Goal: Transaction & Acquisition: Purchase product/service

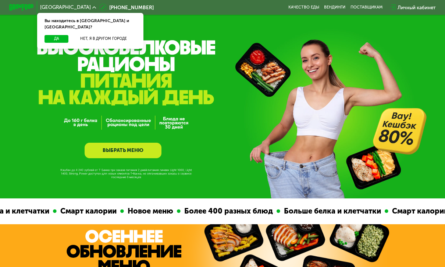
click at [91, 35] on button "Нет, я в другом городе" at bounding box center [103, 38] width 65 height 7
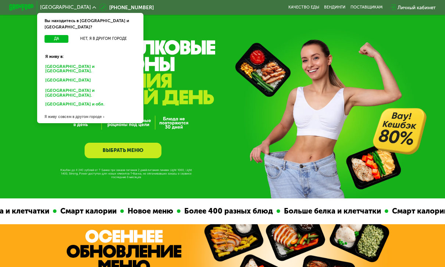
click at [53, 62] on div "Санкт-Петербурге и обл." at bounding box center [90, 68] width 99 height 13
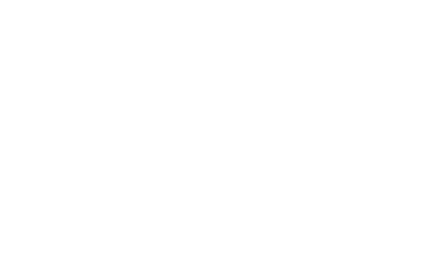
click at [70, 60] on div at bounding box center [222, 133] width 445 height 267
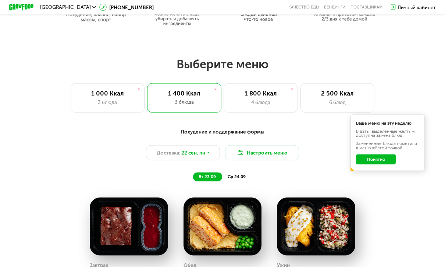
scroll to position [352, 0]
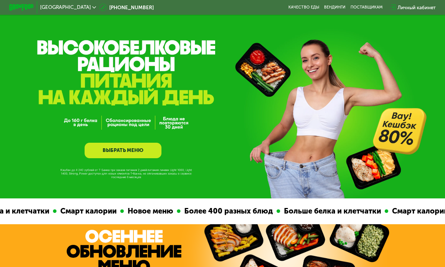
click at [412, 10] on div "Личный кабинет" at bounding box center [417, 7] width 38 height 7
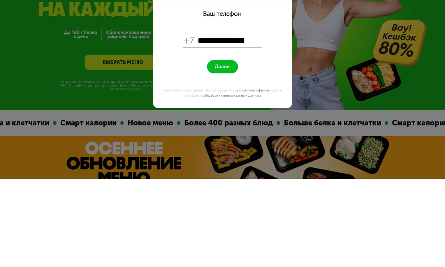
type input "**********"
click at [232, 148] on button "Далее" at bounding box center [222, 154] width 31 height 13
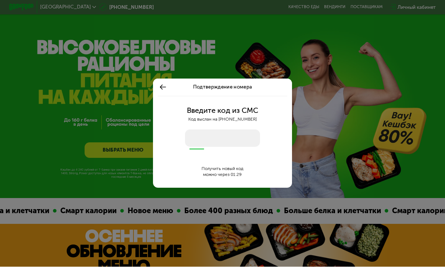
click at [202, 135] on input "number" at bounding box center [222, 138] width 75 height 17
click at [191, 134] on input "number" at bounding box center [222, 138] width 75 height 17
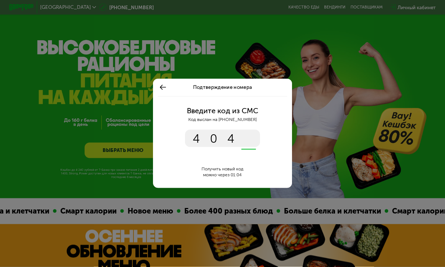
type input "****"
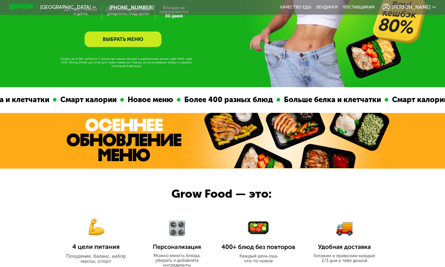
scroll to position [45, 0]
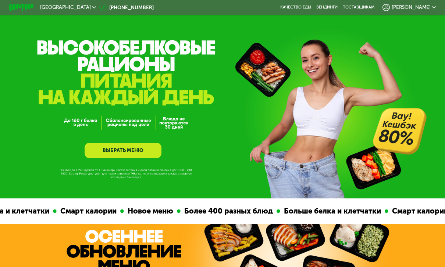
click at [97, 151] on link "ВЫБРАТЬ МЕНЮ" at bounding box center [123, 149] width 77 height 15
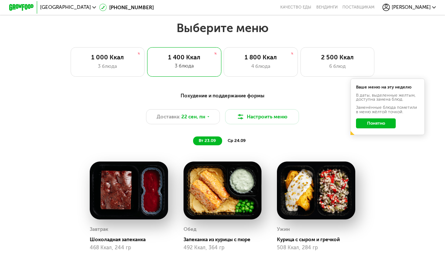
scroll to position [393, 0]
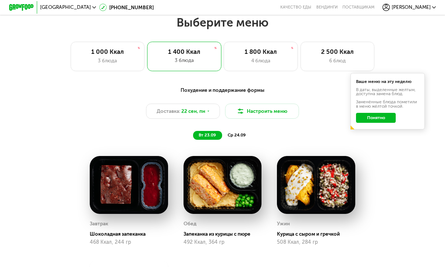
click at [244, 110] on img at bounding box center [240, 110] width 7 height 7
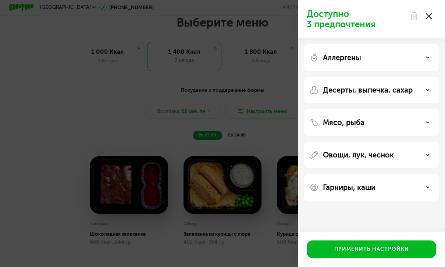
click at [46, 95] on div "Доступно 3 предпочтения Аллергены Десерты, выпечка, сахар Мясо, рыба Овощи, лук…" at bounding box center [222, 133] width 445 height 267
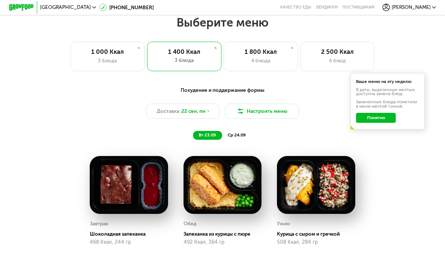
click at [389, 117] on button "Понятно" at bounding box center [376, 118] width 40 height 10
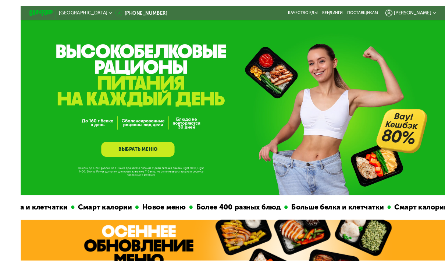
scroll to position [9, 0]
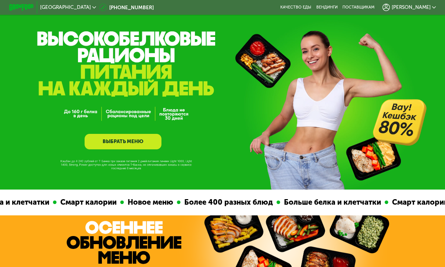
click at [392, 114] on div "GrowFood — доставка правильного питания ВЫБРАТЬ МЕНЮ" at bounding box center [222, 105] width 445 height 87
click at [399, 109] on div "GrowFood — доставка правильного питания ВЫБРАТЬ МЕНЮ" at bounding box center [222, 105] width 445 height 87
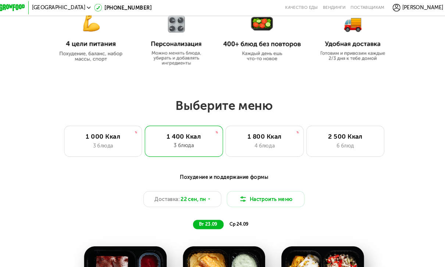
scroll to position [316, 0]
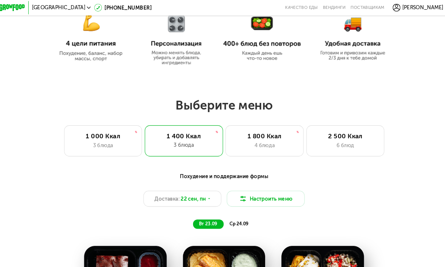
click at [353, 129] on div "2 500 Ккал" at bounding box center [337, 128] width 61 height 7
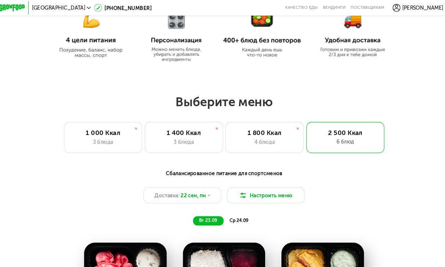
scroll to position [344, 0]
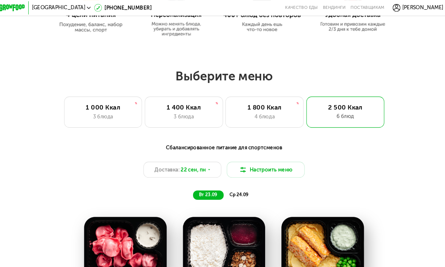
click at [157, 162] on span "Доставка:" at bounding box center [169, 160] width 24 height 7
click at [84, 134] on div "Сбалансированное питание для спортсменов Доставка: 22 сен, пн Настроить меню вт…" at bounding box center [223, 162] width 374 height 61
click at [234, 187] on span "ср 24.09" at bounding box center [237, 184] width 18 height 5
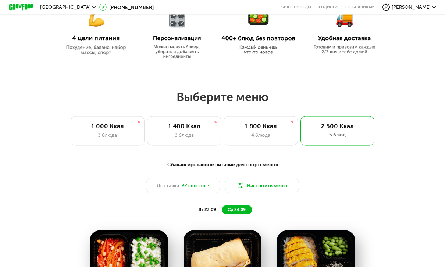
scroll to position [320, 0]
click at [185, 185] on span "22 сен, пн" at bounding box center [193, 184] width 24 height 7
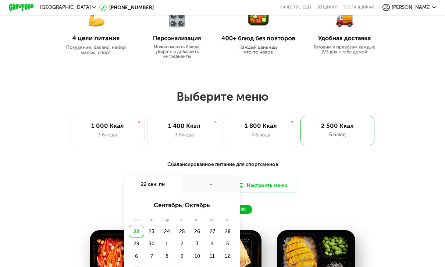
click at [152, 232] on div "23" at bounding box center [151, 231] width 15 height 13
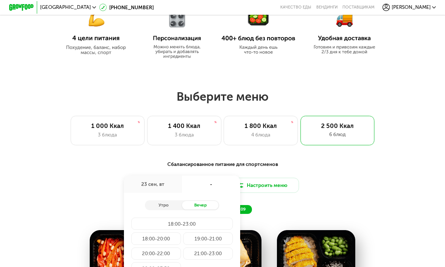
click at [147, 184] on div "23 сен, вт" at bounding box center [153, 183] width 58 height 17
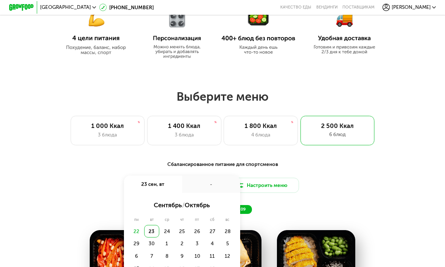
click at [138, 233] on div "22" at bounding box center [136, 231] width 15 height 13
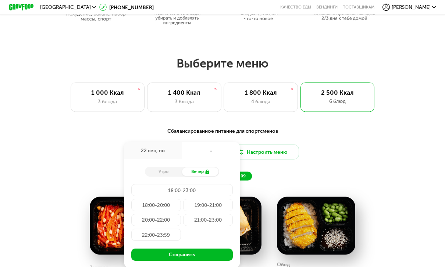
scroll to position [353, 0]
click at [152, 171] on div "Утро" at bounding box center [163, 171] width 37 height 9
click at [147, 204] on div "18:00-20:00" at bounding box center [155, 204] width 49 height 13
click at [149, 259] on button "Сохранить" at bounding box center [182, 254] width 102 height 13
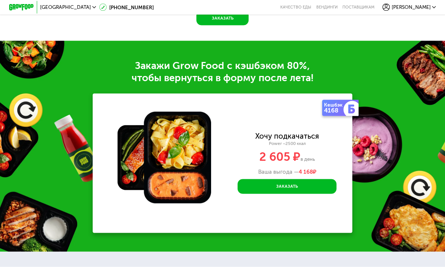
scroll to position [820, 0]
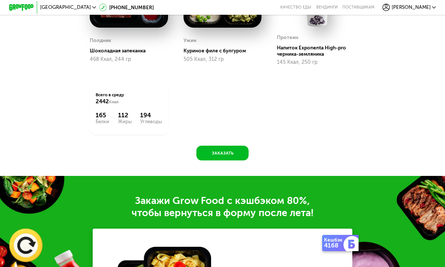
click at [206, 145] on button "Заказать" at bounding box center [223, 152] width 52 height 15
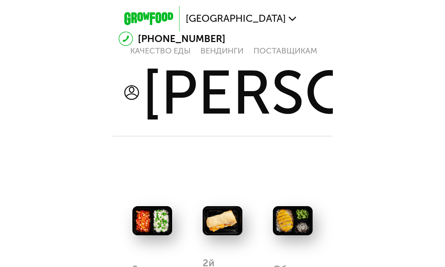
scroll to position [406, 0]
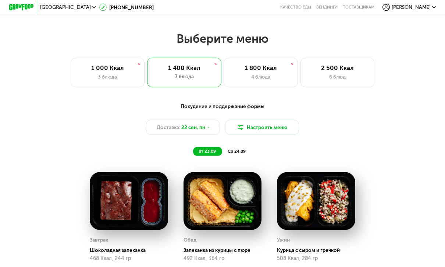
scroll to position [343, 0]
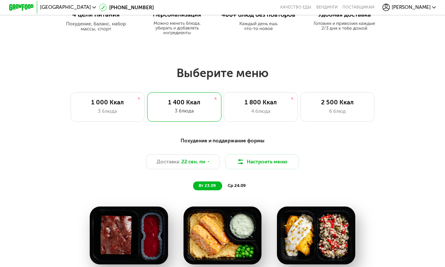
click at [360, 112] on div "6 блюд" at bounding box center [337, 110] width 61 height 7
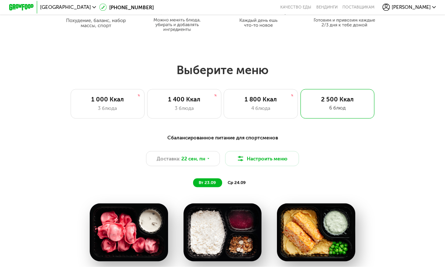
scroll to position [357, 0]
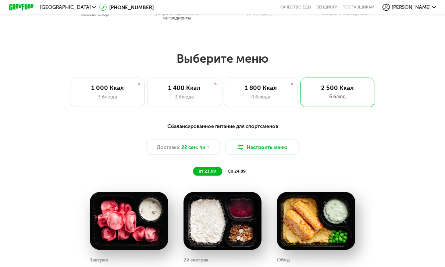
click at [184, 147] on span "22 сен, пн" at bounding box center [193, 146] width 24 height 7
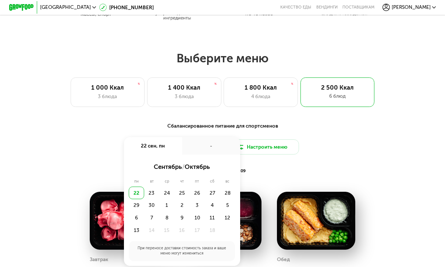
click at [134, 194] on div "22" at bounding box center [136, 192] width 15 height 13
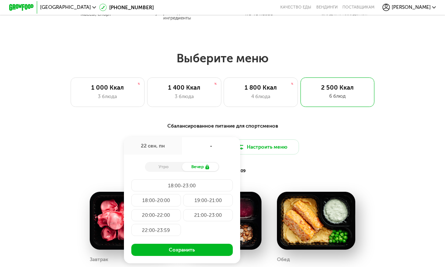
click at [141, 199] on div "18:00-20:00" at bounding box center [155, 200] width 49 height 13
click at [152, 250] on button "Сохранить" at bounding box center [182, 249] width 102 height 13
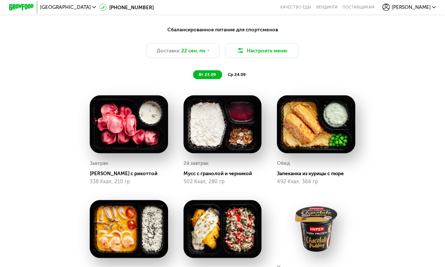
click at [102, 134] on img at bounding box center [129, 124] width 78 height 58
click at [275, 56] on button "Настроить меню" at bounding box center [262, 50] width 74 height 15
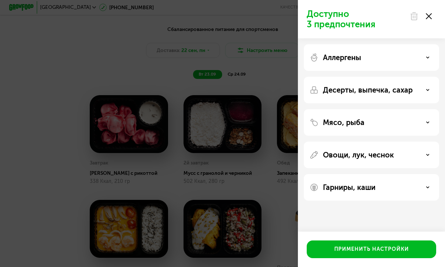
click at [412, 60] on div "Аллергены" at bounding box center [372, 57] width 124 height 9
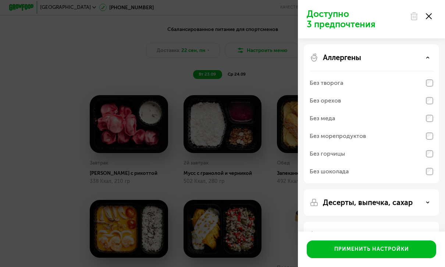
click at [420, 60] on div "Аллергены" at bounding box center [372, 57] width 124 height 9
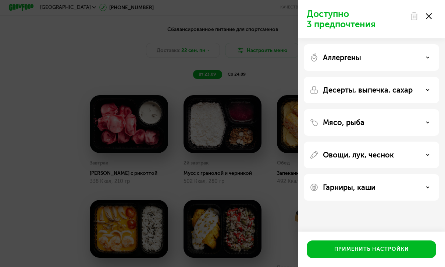
click at [412, 89] on p "Десерты, выпечка, сахар" at bounding box center [368, 89] width 90 height 9
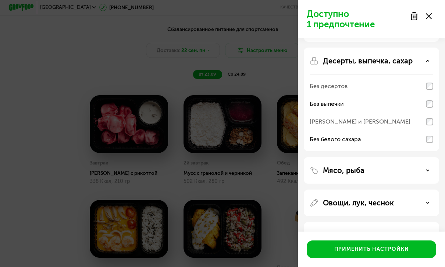
click at [413, 173] on div "Мясо, рыба" at bounding box center [372, 170] width 124 height 9
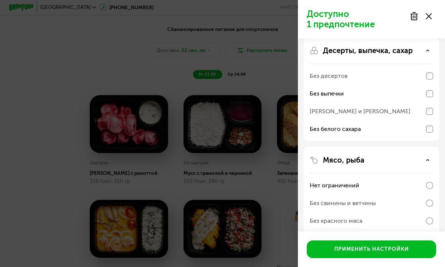
click at [407, 250] on div "Применить настройки" at bounding box center [372, 248] width 75 height 7
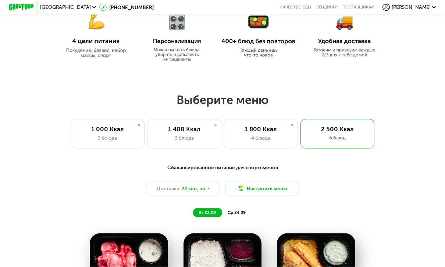
scroll to position [311, 0]
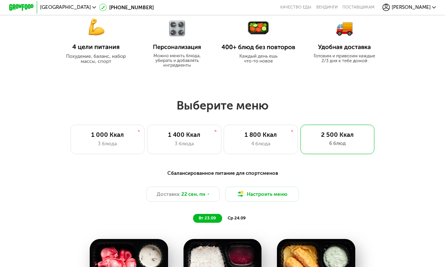
click at [236, 215] on span "ср 24.09" at bounding box center [237, 217] width 18 height 5
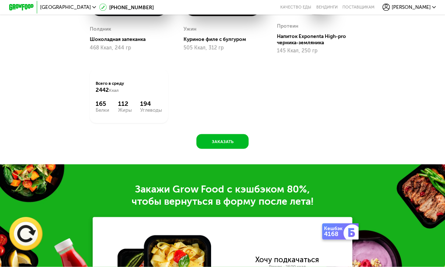
click at [212, 134] on button "Заказать" at bounding box center [223, 141] width 52 height 15
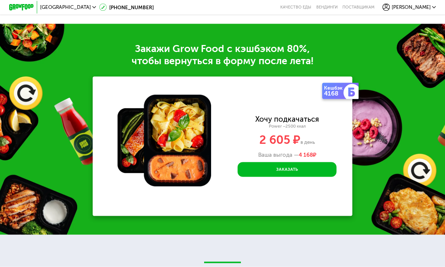
scroll to position [857, 0]
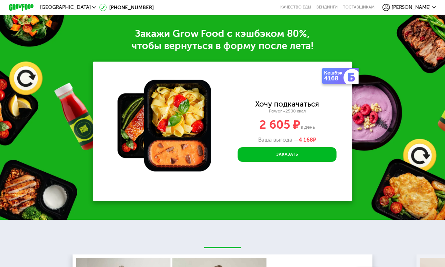
click at [328, 147] on button "Заказать" at bounding box center [287, 154] width 99 height 15
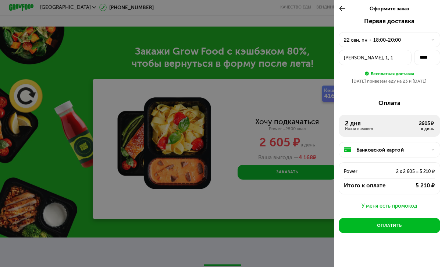
scroll to position [839, 0]
click at [43, 141] on div at bounding box center [222, 133] width 445 height 267
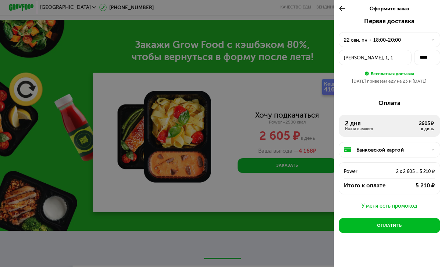
scroll to position [847, 0]
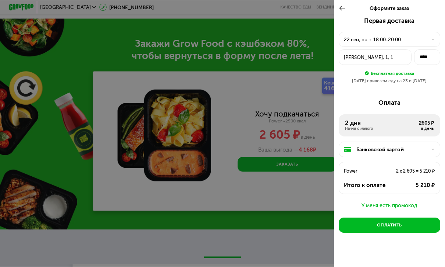
click at [344, 7] on icon at bounding box center [342, 8] width 7 height 7
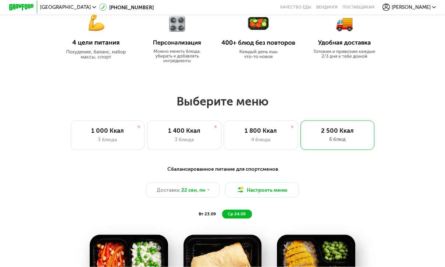
scroll to position [315, 0]
click at [275, 135] on div "4 блюда" at bounding box center [260, 138] width 61 height 7
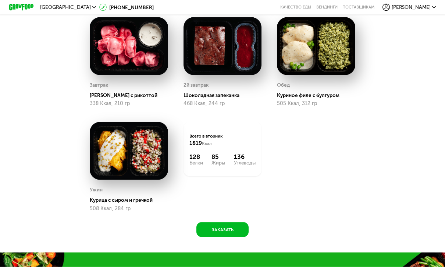
scroll to position [523, 0]
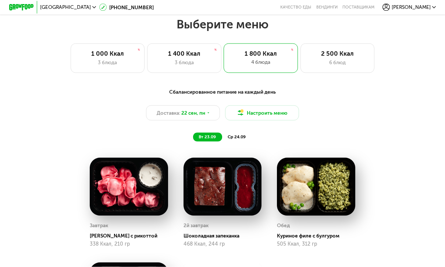
click at [348, 59] on div "6 блюд" at bounding box center [337, 62] width 61 height 7
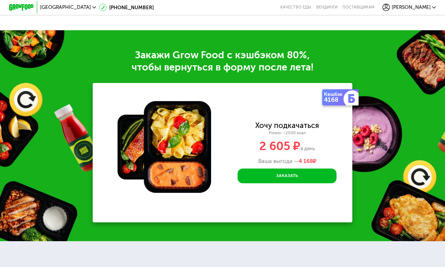
scroll to position [851, 0]
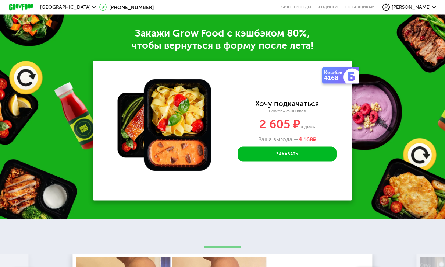
click at [324, 151] on button "Заказать" at bounding box center [287, 154] width 99 height 15
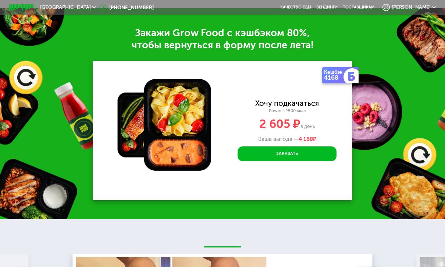
scroll to position [0, 0]
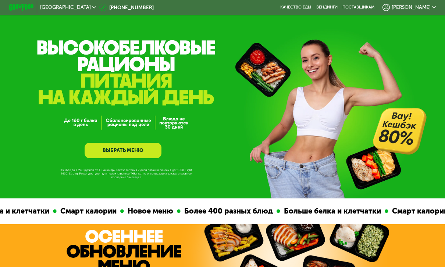
click at [422, 10] on span "[PERSON_NAME]" at bounding box center [411, 7] width 39 height 5
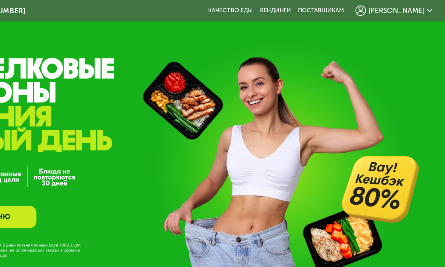
click at [392, 10] on span "[PERSON_NAME]" at bounding box center [411, 7] width 39 height 5
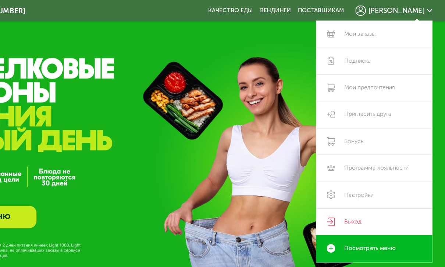
click at [356, 135] on link "Настройки" at bounding box center [396, 135] width 80 height 18
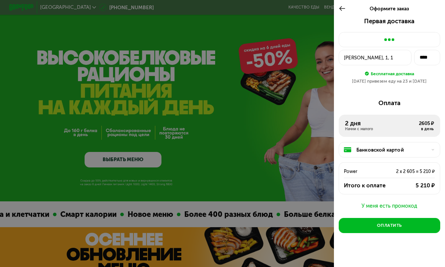
click at [403, 206] on div "У меня есть промокод" at bounding box center [390, 205] width 102 height 9
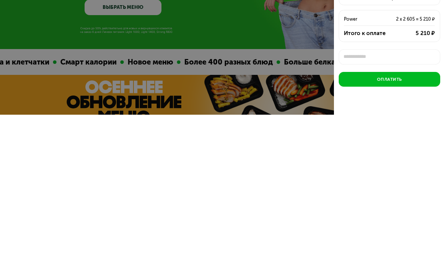
scroll to position [2, 0]
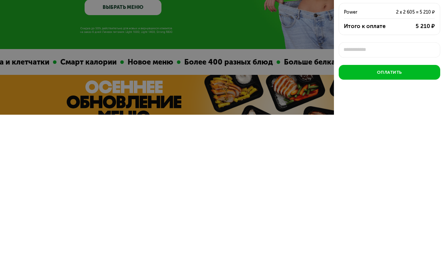
click at [363, 194] on input "text" at bounding box center [390, 201] width 102 height 15
type input "********"
click at [422, 199] on div "Применить" at bounding box center [423, 202] width 24 height 6
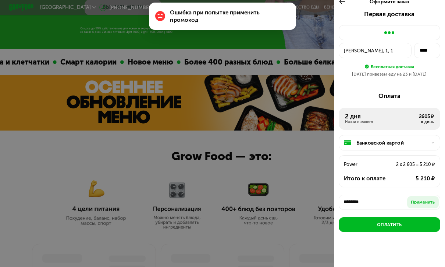
scroll to position [0, 0]
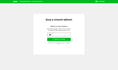
click at [52, 34] on input "****" at bounding box center [59, 35] width 24 height 4
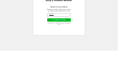
click at [102, 22] on div "**********" at bounding box center [58, 31] width 95 height 47
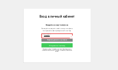
click at [69, 35] on icon at bounding box center [69, 35] width 1 height 1
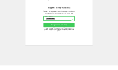
type input "**********"
click at [53, 18] on div "**********" at bounding box center [58, 34] width 51 height 41
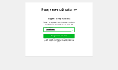
click at [50, 38] on button "Отправить смс-код" at bounding box center [59, 39] width 24 height 3
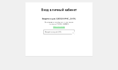
click at [48, 36] on label "Введите код из SMS" at bounding box center [54, 36] width 13 height 1
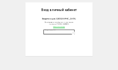
click at [47, 35] on input "Введите код из SMS" at bounding box center [59, 37] width 24 height 4
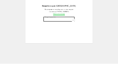
type input "****"
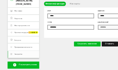
scroll to position [7, 0]
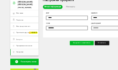
click at [16, 51] on span "Настройки" at bounding box center [19, 51] width 6 height 1
click at [17, 51] on span "Настройки" at bounding box center [19, 51] width 6 height 1
click at [16, 51] on span "Настройки" at bounding box center [19, 51] width 6 height 1
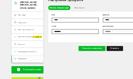
scroll to position [10, 0]
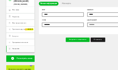
click at [16, 43] on span "Программа лояльности" at bounding box center [22, 43] width 12 height 1
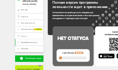
click at [17, 39] on span "Бонусы" at bounding box center [18, 39] width 4 height 1
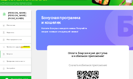
scroll to position [1, 0]
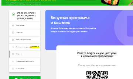
click at [18, 43] on span "Мои предпочтения" at bounding box center [24, 43] width 12 height 1
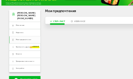
scroll to position [1, 0]
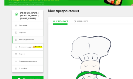
click at [18, 37] on span "Подписка" at bounding box center [21, 37] width 6 height 1
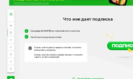
click at [11, 31] on span "Мои заказы" at bounding box center [14, 31] width 7 height 1
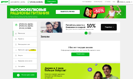
click at [117, 3] on span "[PERSON_NAME]" at bounding box center [124, 2] width 11 height 2
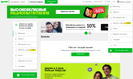
click at [7, 28] on div "Санкт-Петербург 8 (800) 555-21-78 Перезвоните мне поставщикам Меню и цены Отзыв…" at bounding box center [66, 55] width 133 height 111
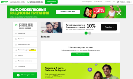
click at [6, 2] on icon at bounding box center [4, 2] width 7 height 2
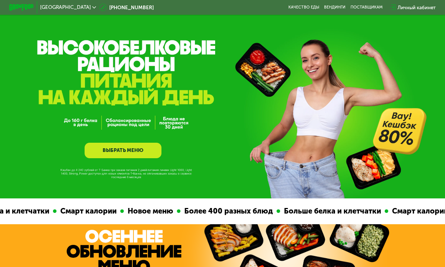
click at [417, 9] on div "Личный кабинет" at bounding box center [417, 7] width 38 height 7
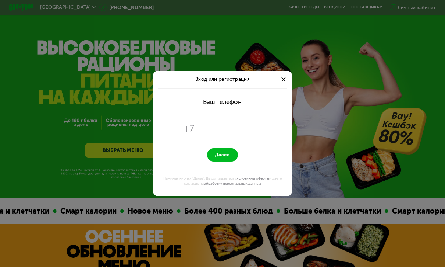
click at [205, 130] on input "tel" at bounding box center [230, 129] width 64 height 12
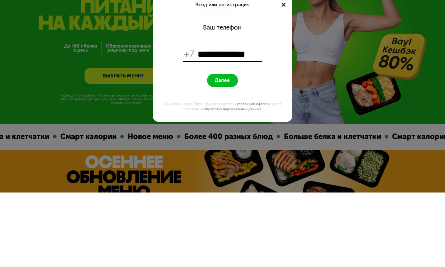
type input "**********"
click at [222, 152] on span "Далее" at bounding box center [222, 155] width 15 height 6
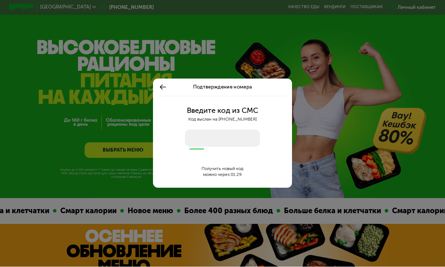
click at [198, 135] on input "number" at bounding box center [222, 138] width 75 height 17
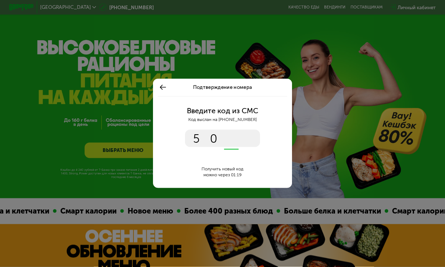
type input "****"
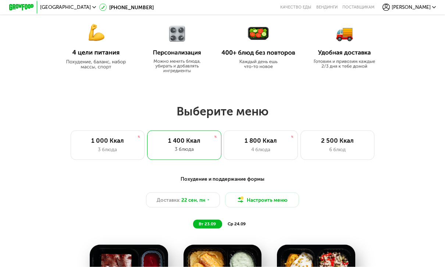
scroll to position [305, 0]
click at [358, 142] on div "2 500 Ккал" at bounding box center [337, 139] width 61 height 7
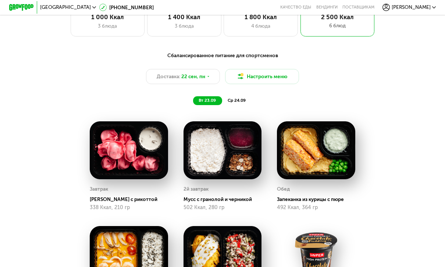
scroll to position [429, 0]
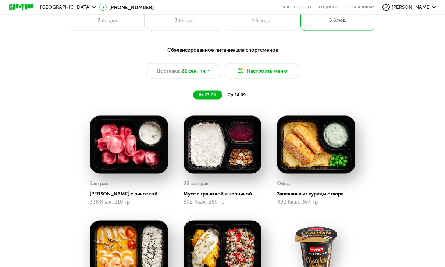
click at [191, 70] on span "22 сен, пн" at bounding box center [193, 70] width 24 height 7
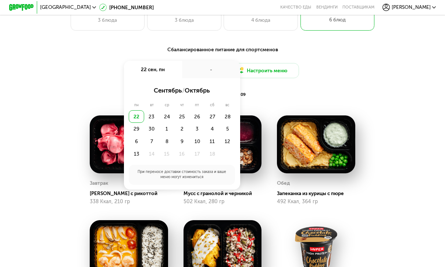
click at [134, 116] on div "22" at bounding box center [136, 116] width 15 height 13
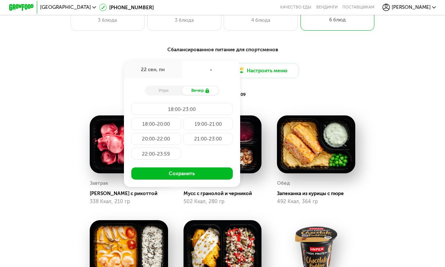
click at [143, 123] on div "18:00-20:00" at bounding box center [155, 123] width 49 height 13
click at [144, 172] on button "Сохранить" at bounding box center [182, 173] width 102 height 13
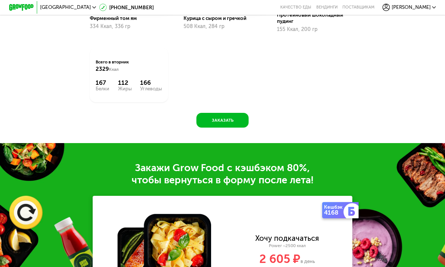
click at [208, 119] on button "Заказать" at bounding box center [223, 120] width 52 height 15
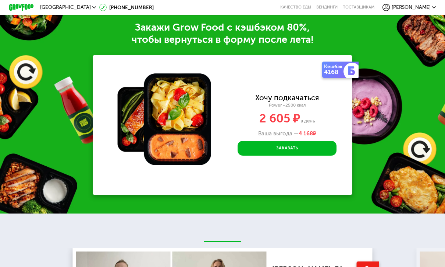
click at [317, 143] on button "Заказать" at bounding box center [287, 148] width 99 height 15
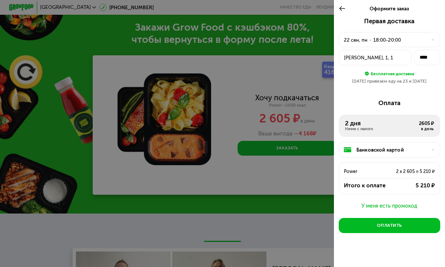
click at [381, 57] on div "[PERSON_NAME], 1, 1" at bounding box center [375, 57] width 62 height 7
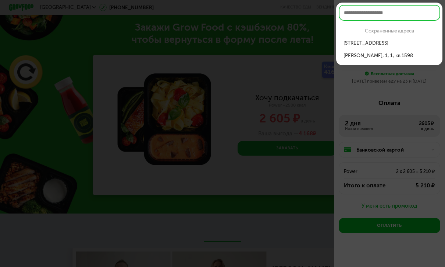
click at [395, 44] on div "[STREET_ADDRESS]" at bounding box center [390, 42] width 92 height 7
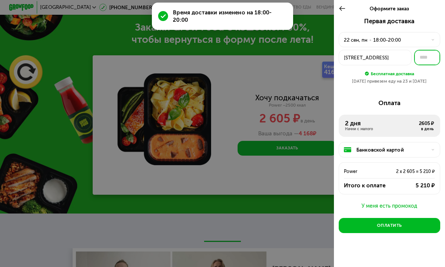
click at [429, 57] on input "text" at bounding box center [427, 57] width 26 height 15
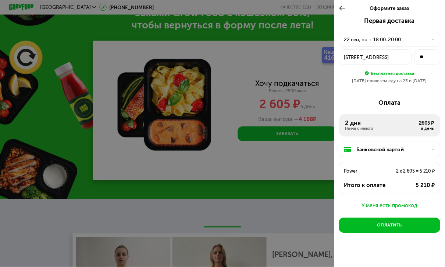
scroll to position [872, 0]
type input "**"
click at [395, 147] on div "Банковской картой" at bounding box center [392, 149] width 71 height 7
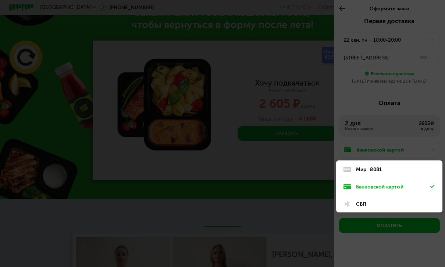
click at [382, 184] on div "Банковской картой" at bounding box center [393, 186] width 74 height 7
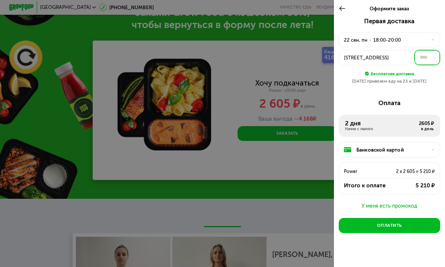
click at [427, 59] on input "text" at bounding box center [427, 57] width 26 height 15
type input "**"
click at [428, 96] on div "Первая доставка [DATE] • 18:00-20:00 [STREET_ADDRESS] ** Бесплатная доставка [D…" at bounding box center [390, 142] width 112 height 251
click at [388, 222] on div "Оплатить" at bounding box center [389, 225] width 25 height 6
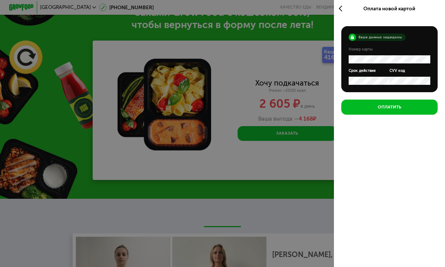
scroll to position [0, 0]
click at [412, 106] on button "Оплатить" at bounding box center [390, 106] width 96 height 15
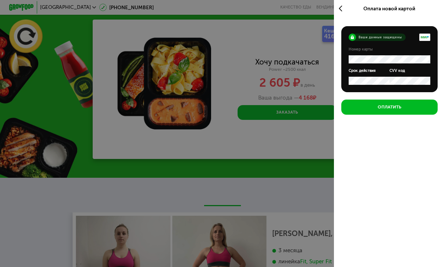
scroll to position [896, 0]
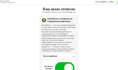
scroll to position [11, 0]
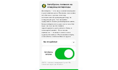
click at [56, 47] on span at bounding box center [63, 51] width 15 height 9
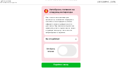
scroll to position [18, 0]
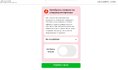
click at [44, 49] on button "Перейти к заказу" at bounding box center [59, 49] width 30 height 3
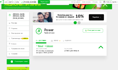
scroll to position [8, 0]
